Goal: Task Accomplishment & Management: Complete application form

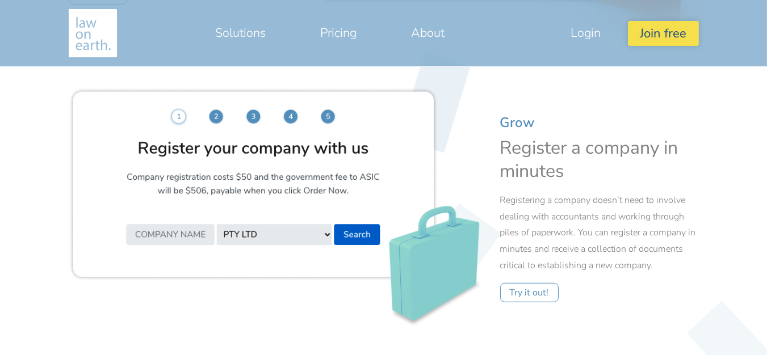
scroll to position [1249, 0]
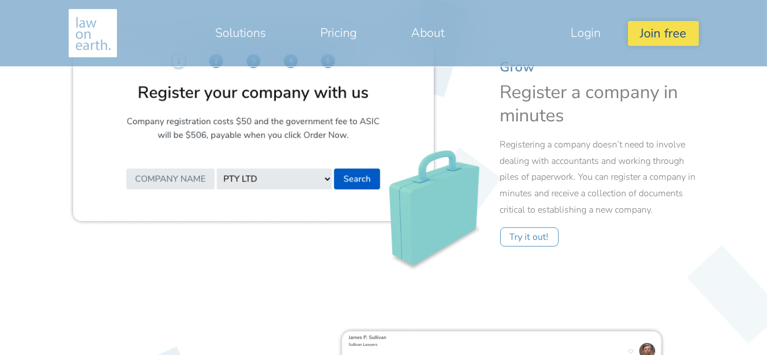
click at [265, 158] on img at bounding box center [276, 152] width 414 height 241
click at [530, 238] on link "Try it out!" at bounding box center [529, 237] width 58 height 19
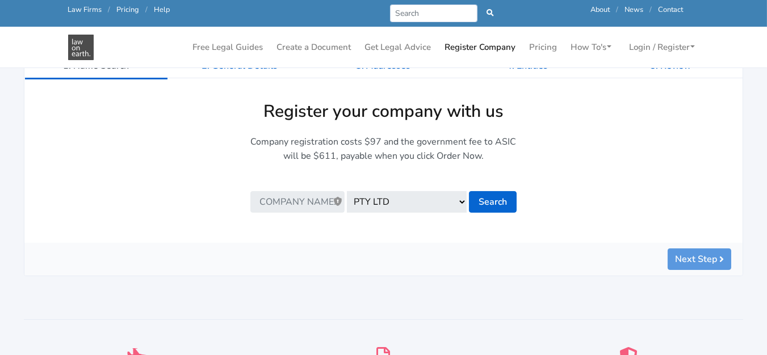
scroll to position [170, 0]
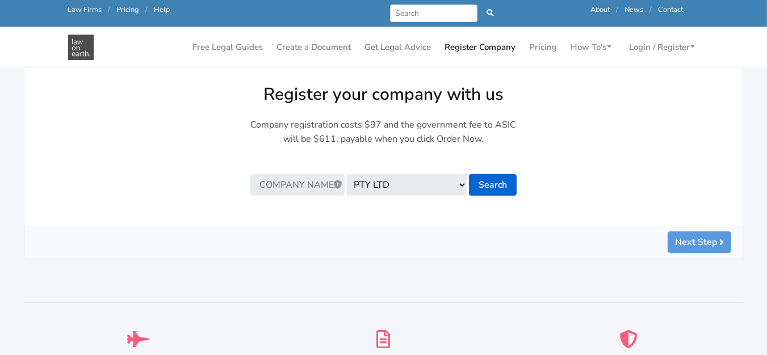
click at [297, 187] on input "text" at bounding box center [297, 185] width 95 height 22
type input "Londy Asset Finance"
click at [493, 188] on button "Search" at bounding box center [493, 185] width 48 height 22
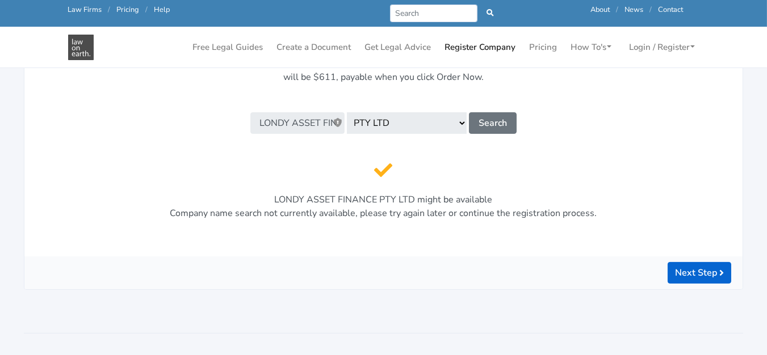
scroll to position [283, 0]
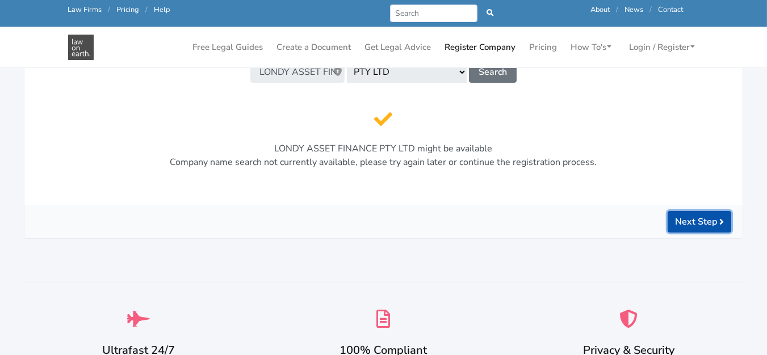
click at [713, 220] on button "Next Step" at bounding box center [700, 222] width 64 height 22
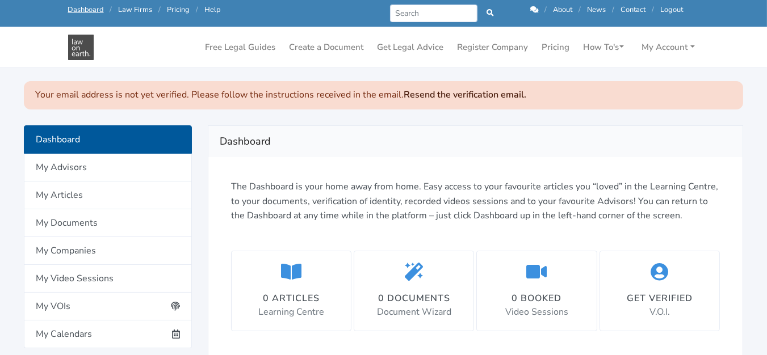
scroll to position [114, 0]
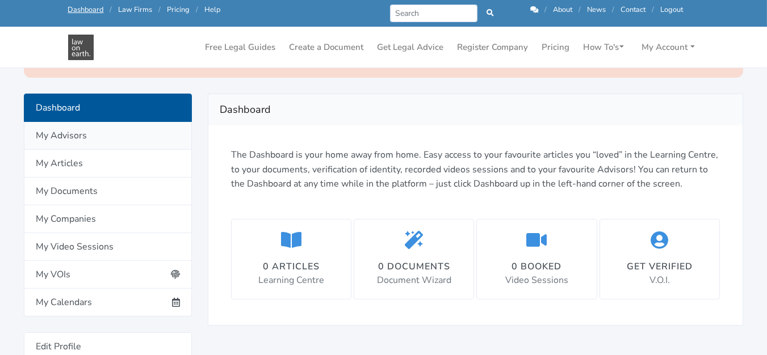
click at [89, 142] on link "My Advisors" at bounding box center [108, 136] width 168 height 28
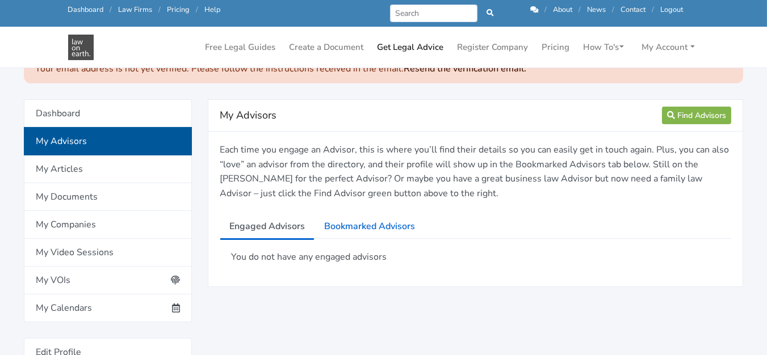
scroll to position [114, 0]
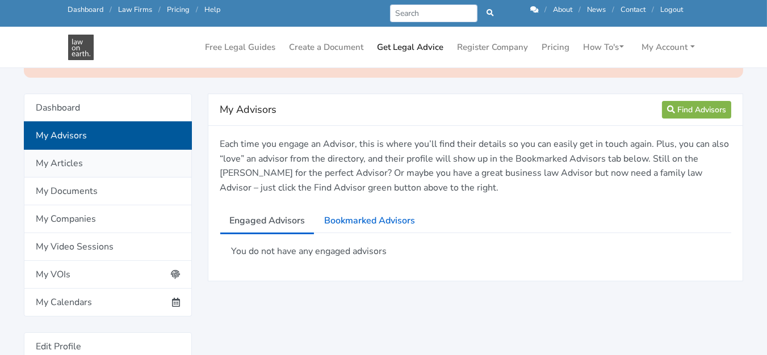
click at [73, 168] on link "My Articles" at bounding box center [108, 164] width 168 height 28
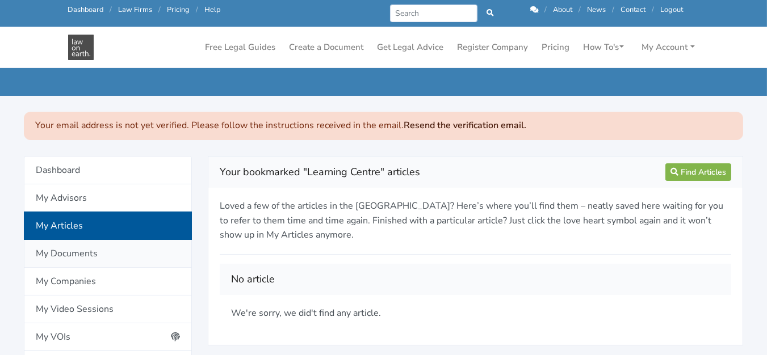
scroll to position [114, 0]
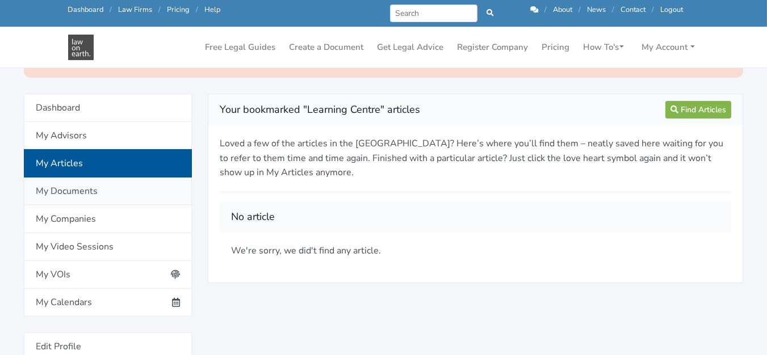
click at [94, 186] on link "My Documents" at bounding box center [108, 192] width 168 height 28
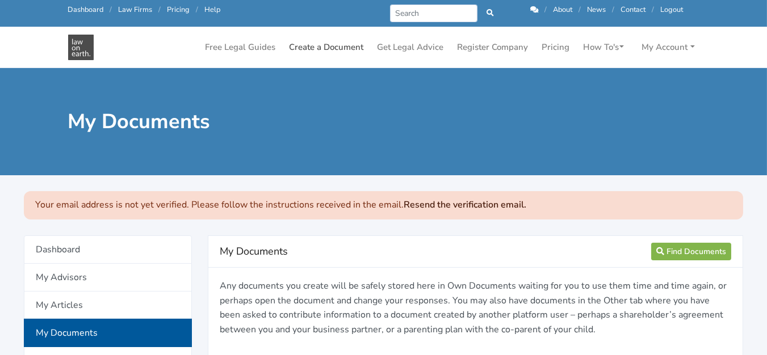
click at [322, 47] on link "Create a Document" at bounding box center [326, 47] width 83 height 22
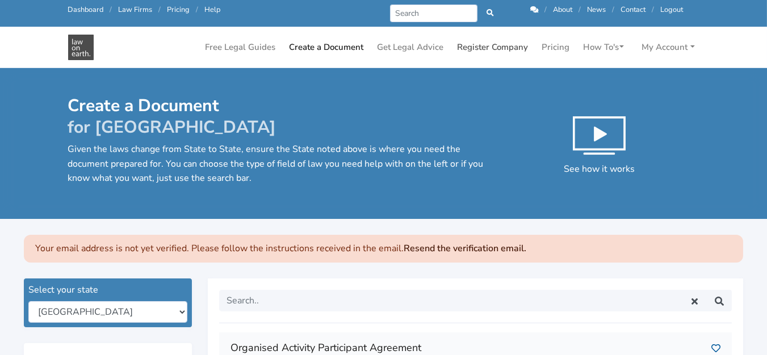
click at [492, 47] on link "Register Company" at bounding box center [493, 47] width 80 height 22
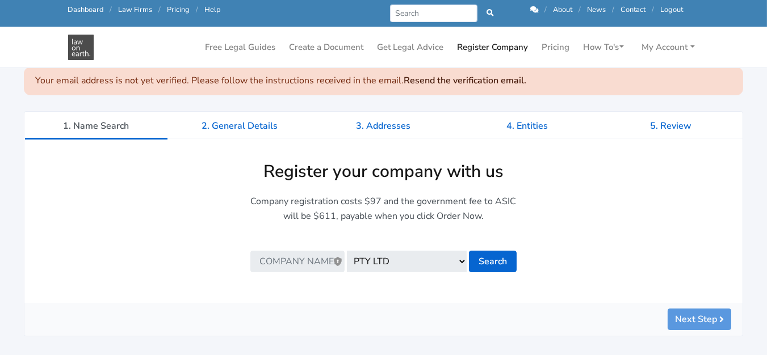
scroll to position [170, 0]
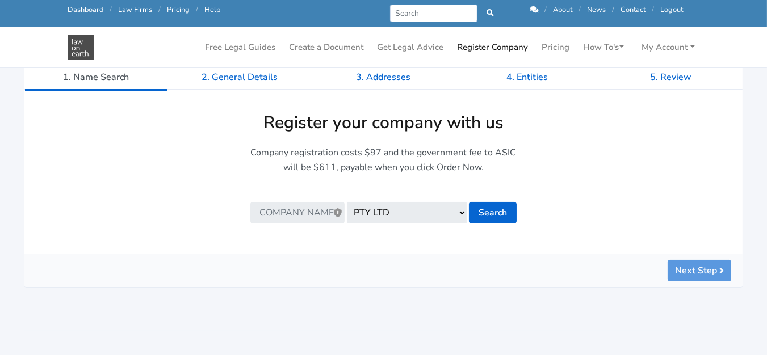
click at [327, 213] on input "text" at bounding box center [297, 213] width 95 height 22
type input "Londy lOANS aSSET fINANCE"
click at [499, 216] on button "Search" at bounding box center [493, 213] width 48 height 22
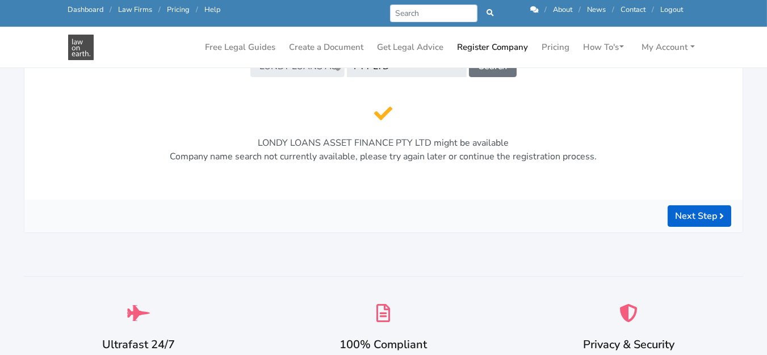
scroll to position [397, 0]
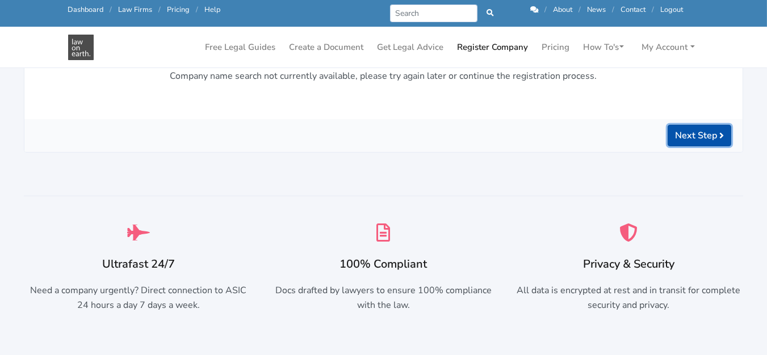
click at [712, 136] on button "Next Step" at bounding box center [700, 136] width 64 height 22
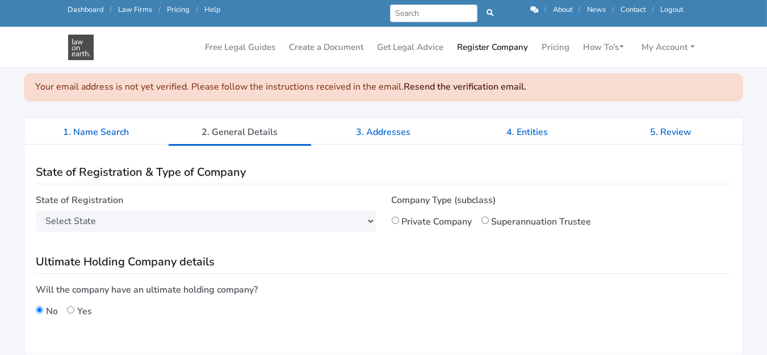
scroll to position [114, 0]
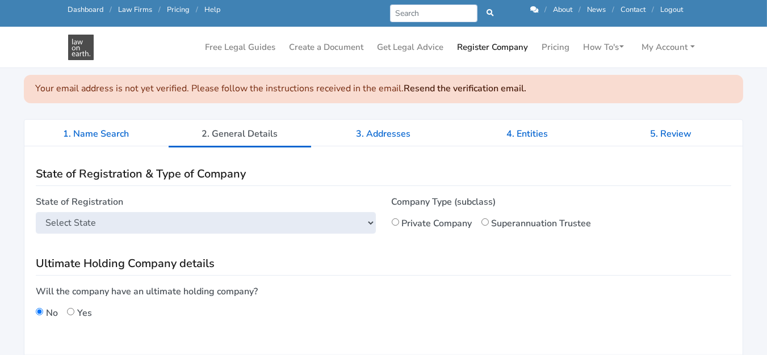
click at [155, 222] on select "Select State [GEOGRAPHIC_DATA] [GEOGRAPHIC_DATA] [GEOGRAPHIC_DATA] [GEOGRAPHIC_…" at bounding box center [206, 223] width 340 height 22
select select "QLD"
click at [36, 212] on select "Select State [GEOGRAPHIC_DATA] [GEOGRAPHIC_DATA] [GEOGRAPHIC_DATA] [GEOGRAPHIC_…" at bounding box center [206, 223] width 340 height 22
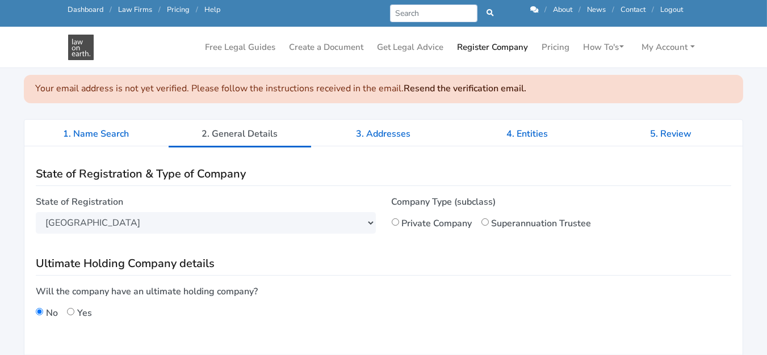
click at [394, 222] on input "Private Company" at bounding box center [395, 222] width 7 height 7
radio input "true"
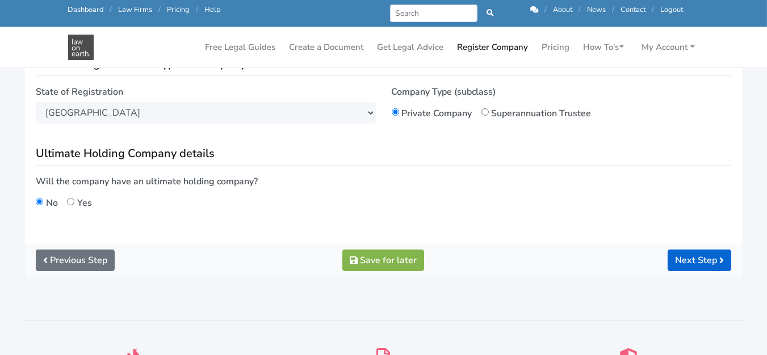
scroll to position [227, 0]
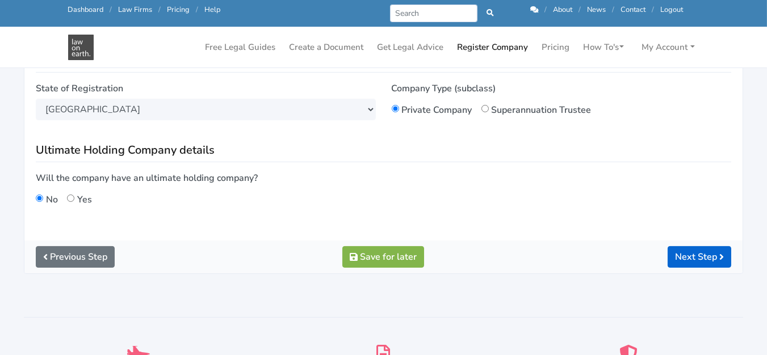
click at [70, 198] on input "Yes" at bounding box center [70, 198] width 7 height 7
radio input "true"
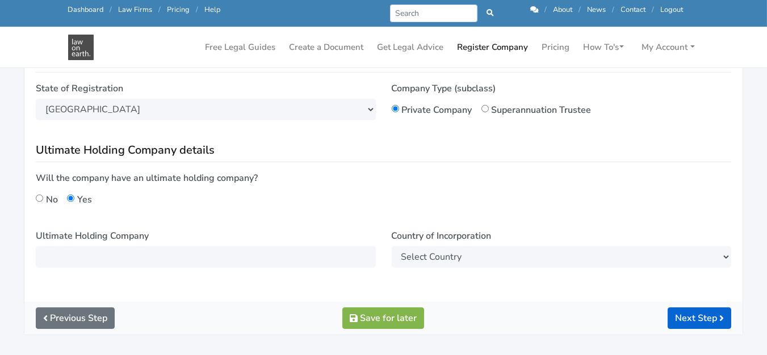
click at [39, 197] on input "No" at bounding box center [39, 198] width 7 height 7
radio input "true"
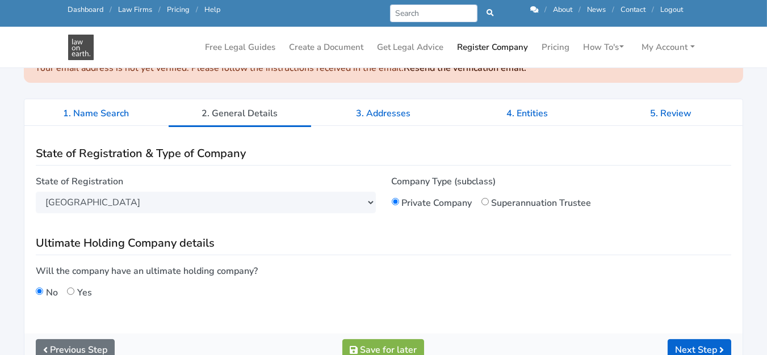
scroll to position [114, 0]
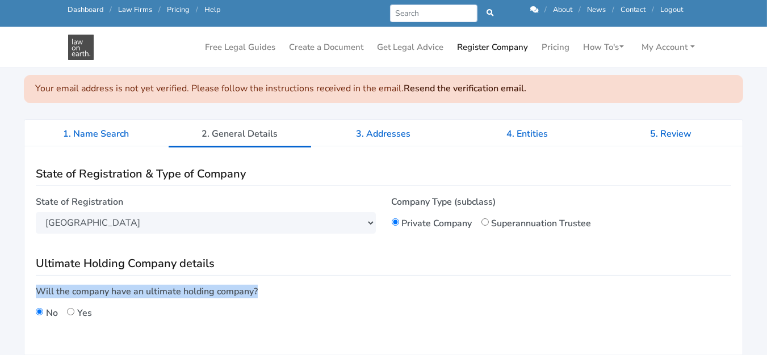
drag, startPoint x: 35, startPoint y: 288, endPoint x: 283, endPoint y: 295, distance: 248.2
click at [283, 295] on div "Will the company have an ultimate holding company? No Yes" at bounding box center [383, 307] width 711 height 44
copy label "Will the company have an ultimate holding company?"
